Goal: Information Seeking & Learning: Learn about a topic

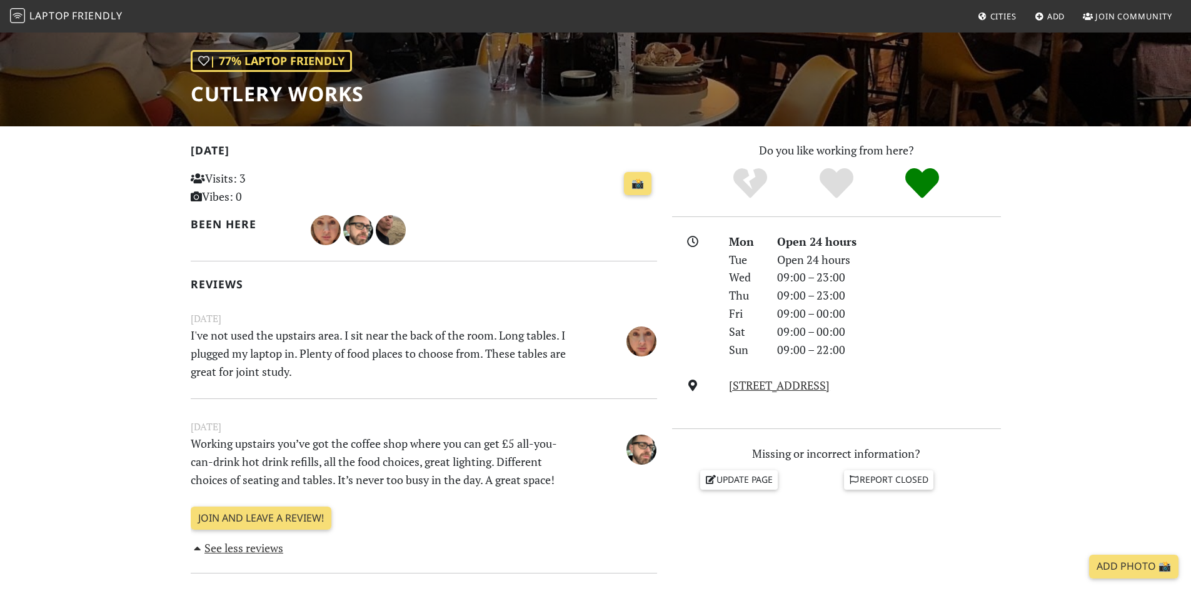
scroll to position [141, 0]
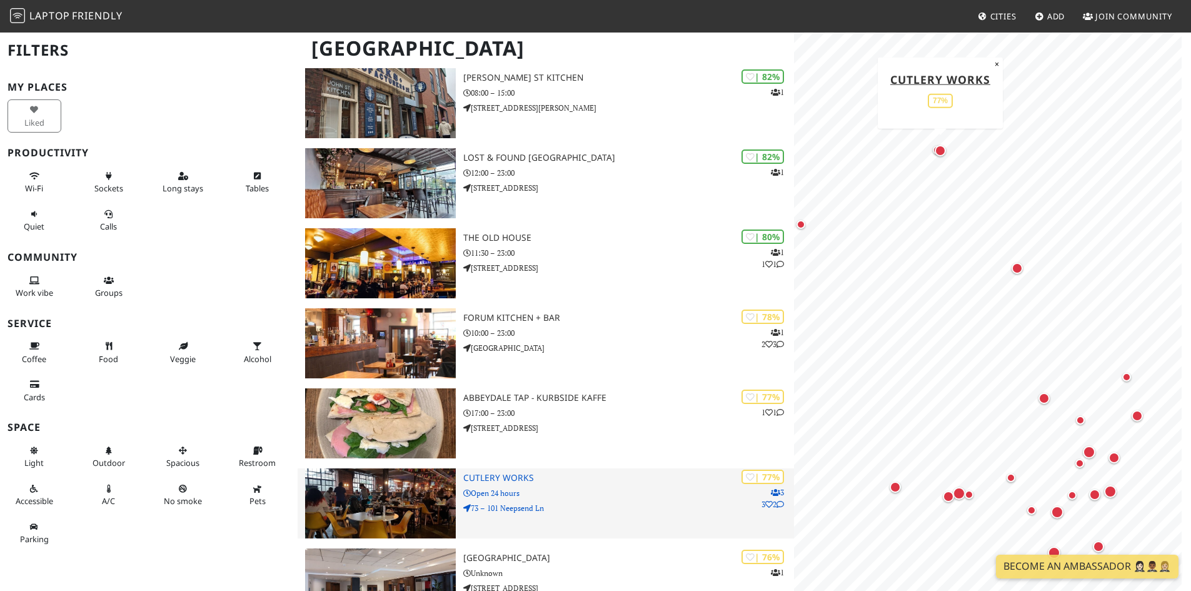
click at [619, 499] on div "| 77% 3 3 2 Cutlery Works Open 24 hours 73 – 101 Neepsend Ln" at bounding box center [628, 503] width 331 height 70
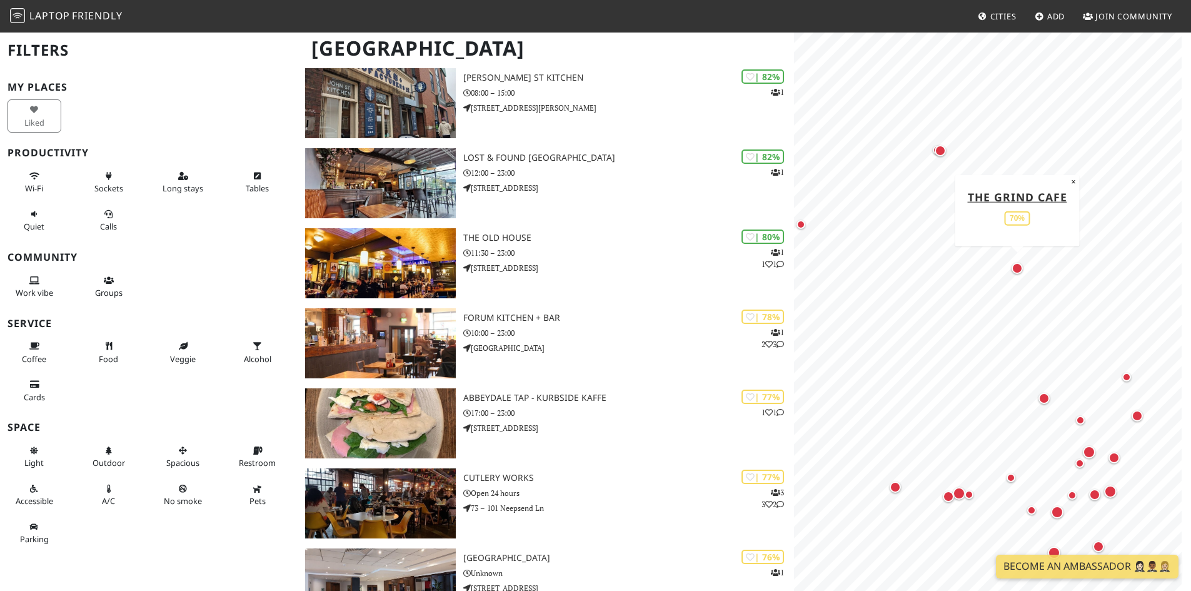
click at [1014, 264] on div "Map marker" at bounding box center [1016, 268] width 11 height 11
click at [1081, 418] on div "Map marker" at bounding box center [1080, 420] width 9 height 9
click at [1086, 444] on div "Map marker" at bounding box center [1088, 451] width 25 height 25
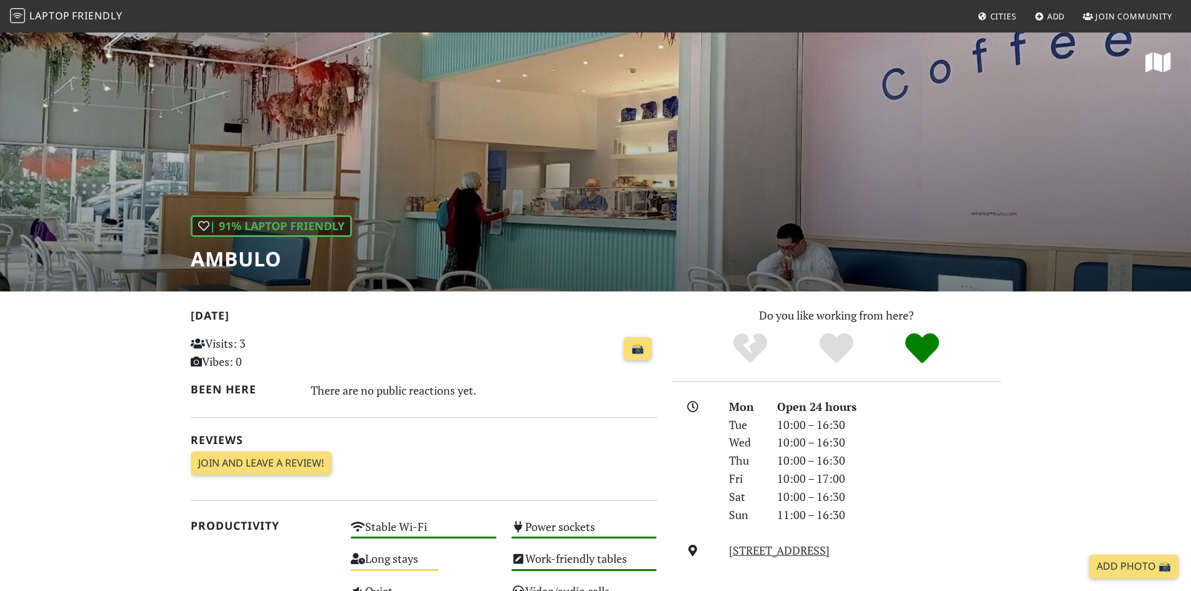
click at [244, 257] on h1 "Ambulo" at bounding box center [271, 259] width 161 height 24
drag, startPoint x: 808, startPoint y: 154, endPoint x: 746, endPoint y: 133, distance: 66.2
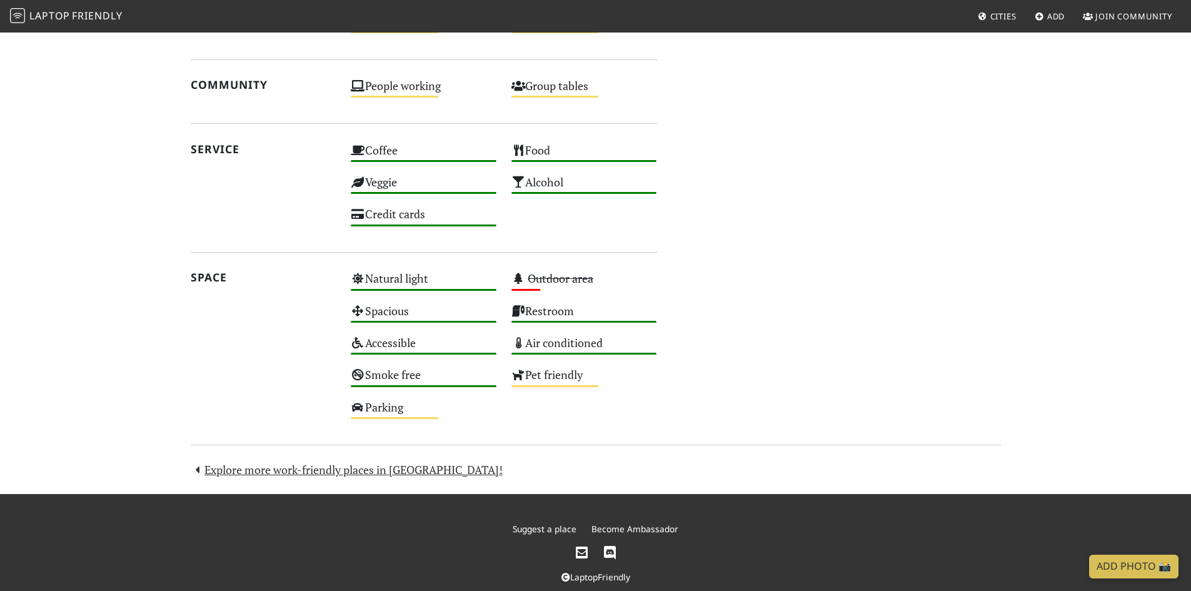
scroll to position [813, 0]
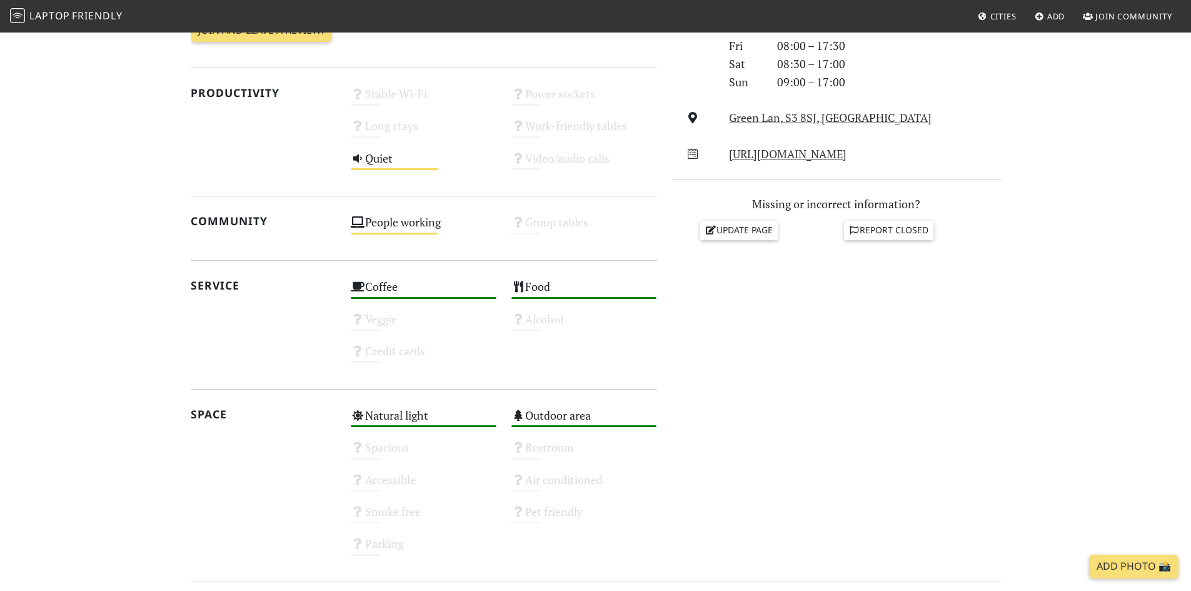
scroll to position [188, 0]
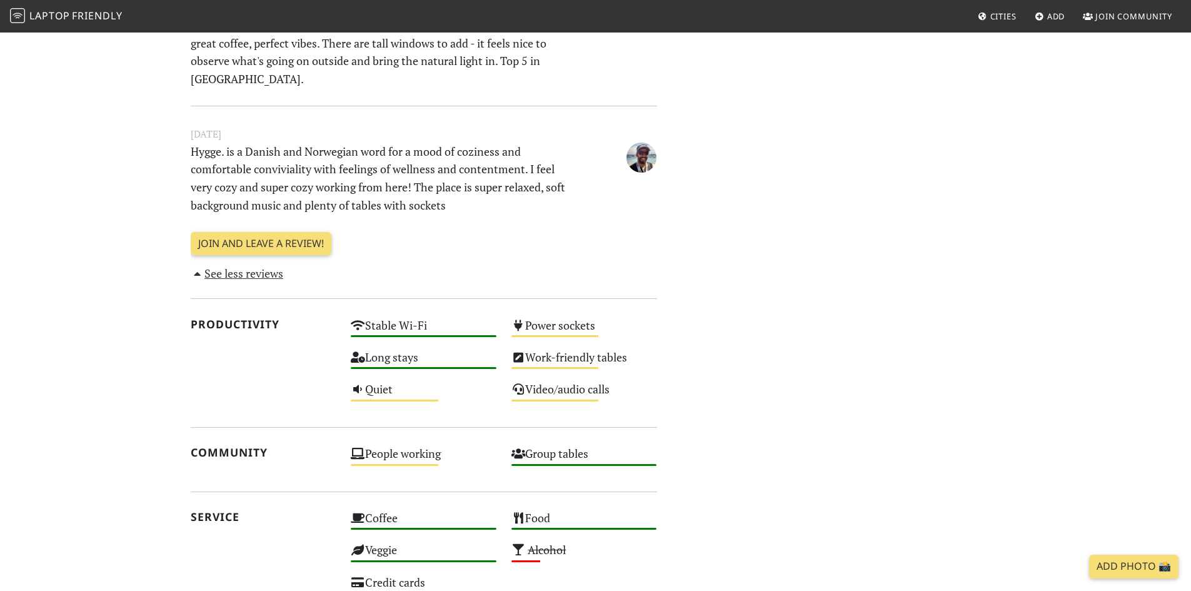
scroll to position [1250, 0]
